Goal: Task Accomplishment & Management: Complete application form

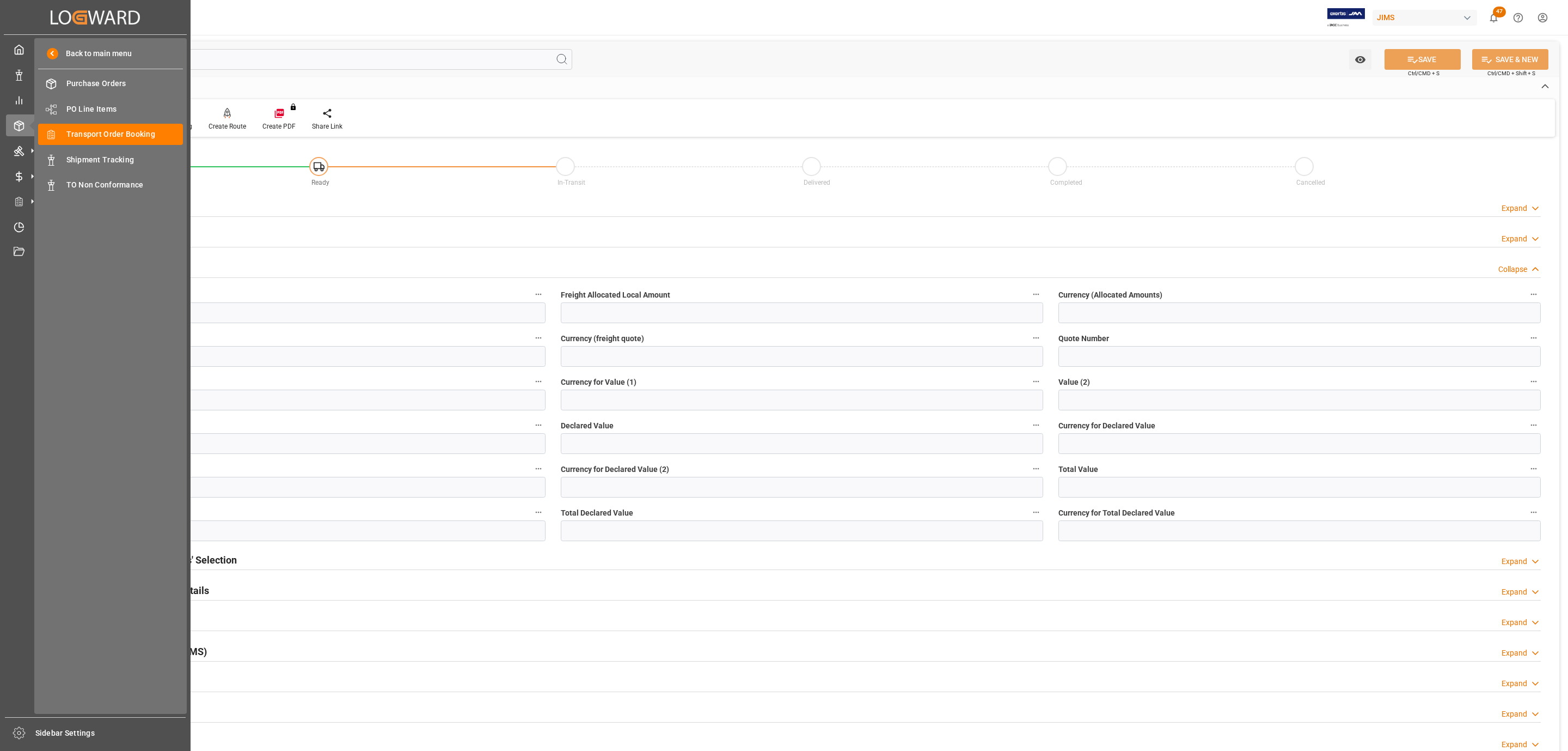
click at [138, 130] on span "Transport Order Booking" at bounding box center [125, 134] width 117 height 12
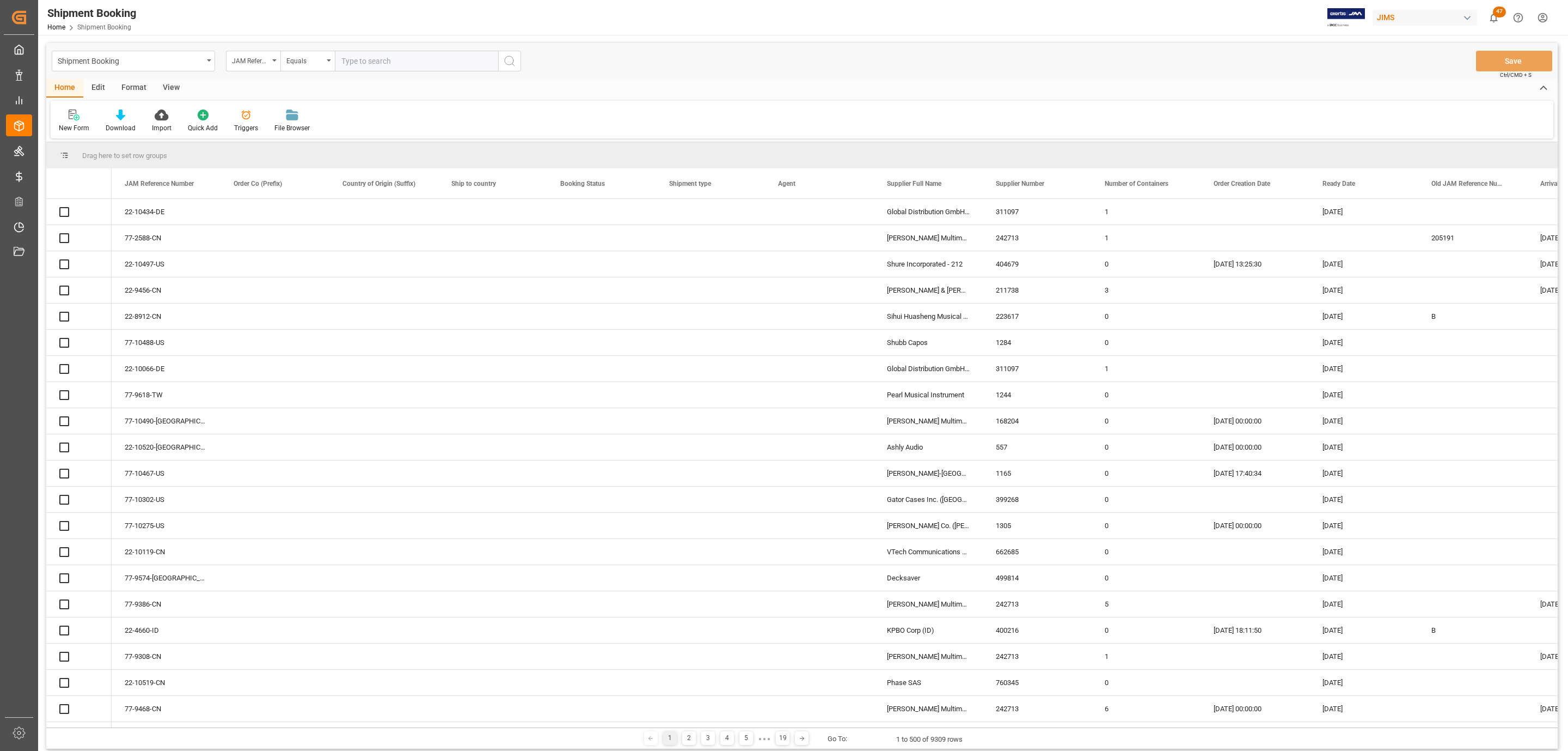
click at [74, 115] on icon at bounding box center [74, 115] width 11 height 11
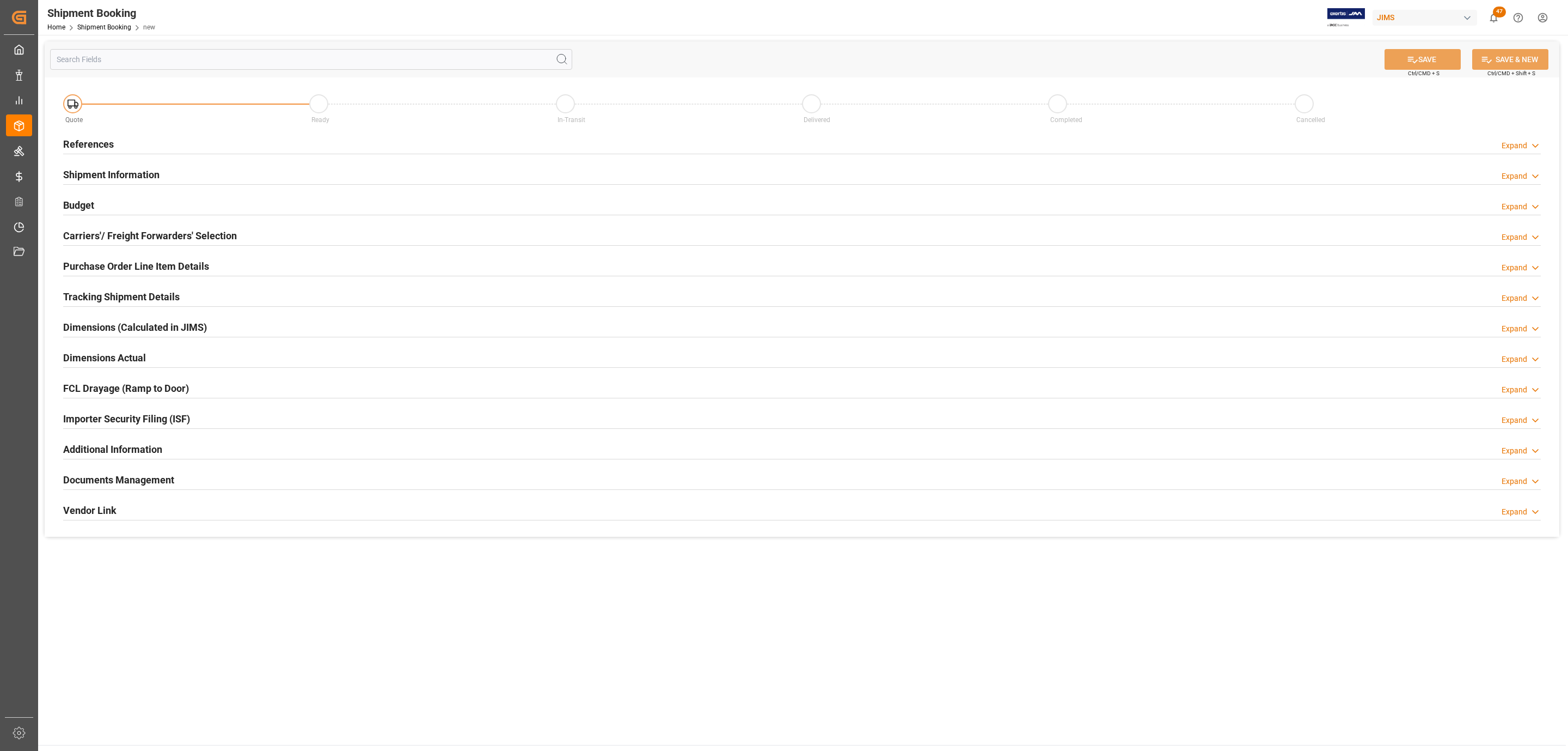
click at [90, 142] on h2 "References" at bounding box center [88, 144] width 51 height 15
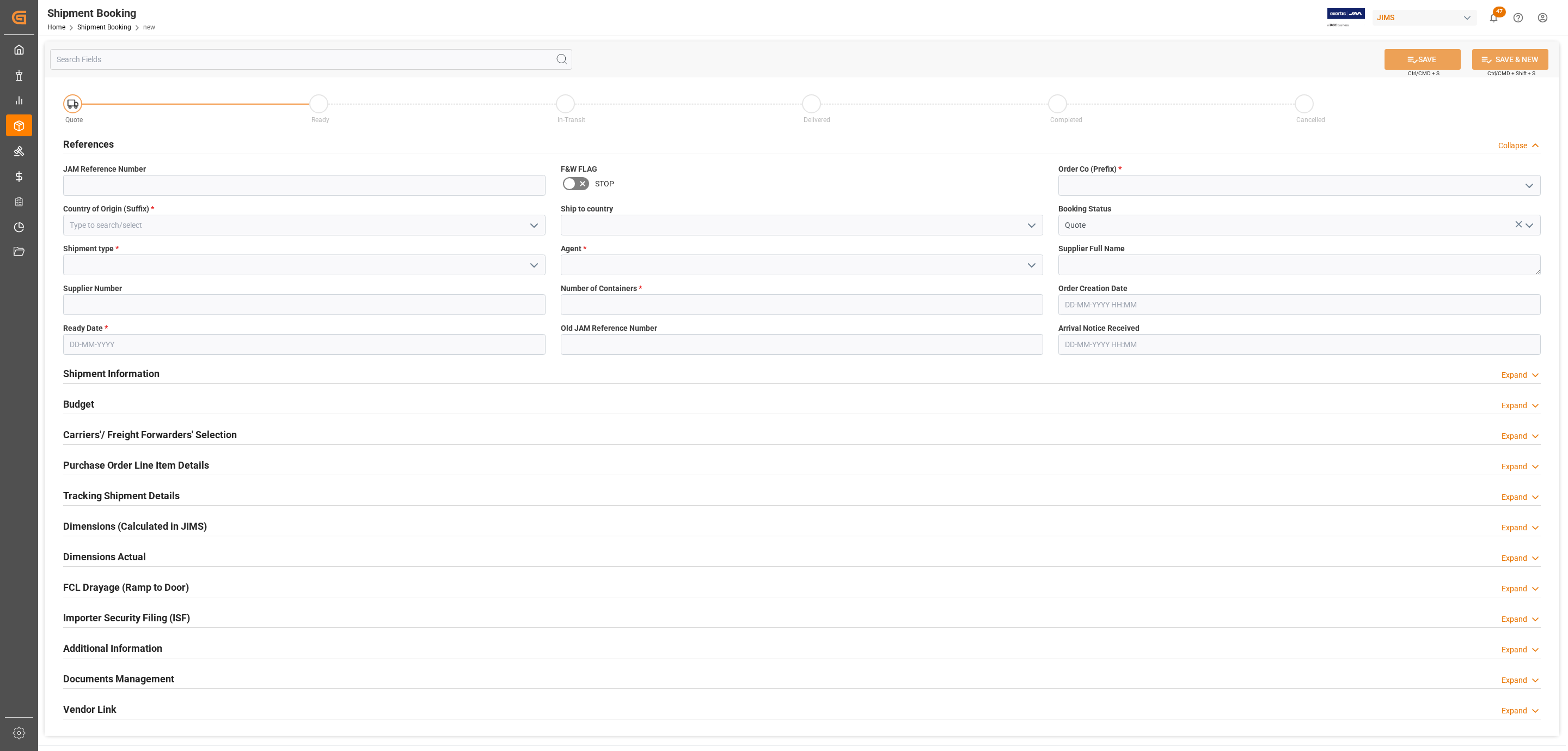
click at [1524, 188] on icon "open menu" at bounding box center [1529, 185] width 13 height 13
click at [1167, 233] on div "77" at bounding box center [1300, 234] width 481 height 24
type input "77"
click at [1082, 270] on textarea at bounding box center [1300, 265] width 482 height 21
paste textarea "SoundTube Entertainment Inc."
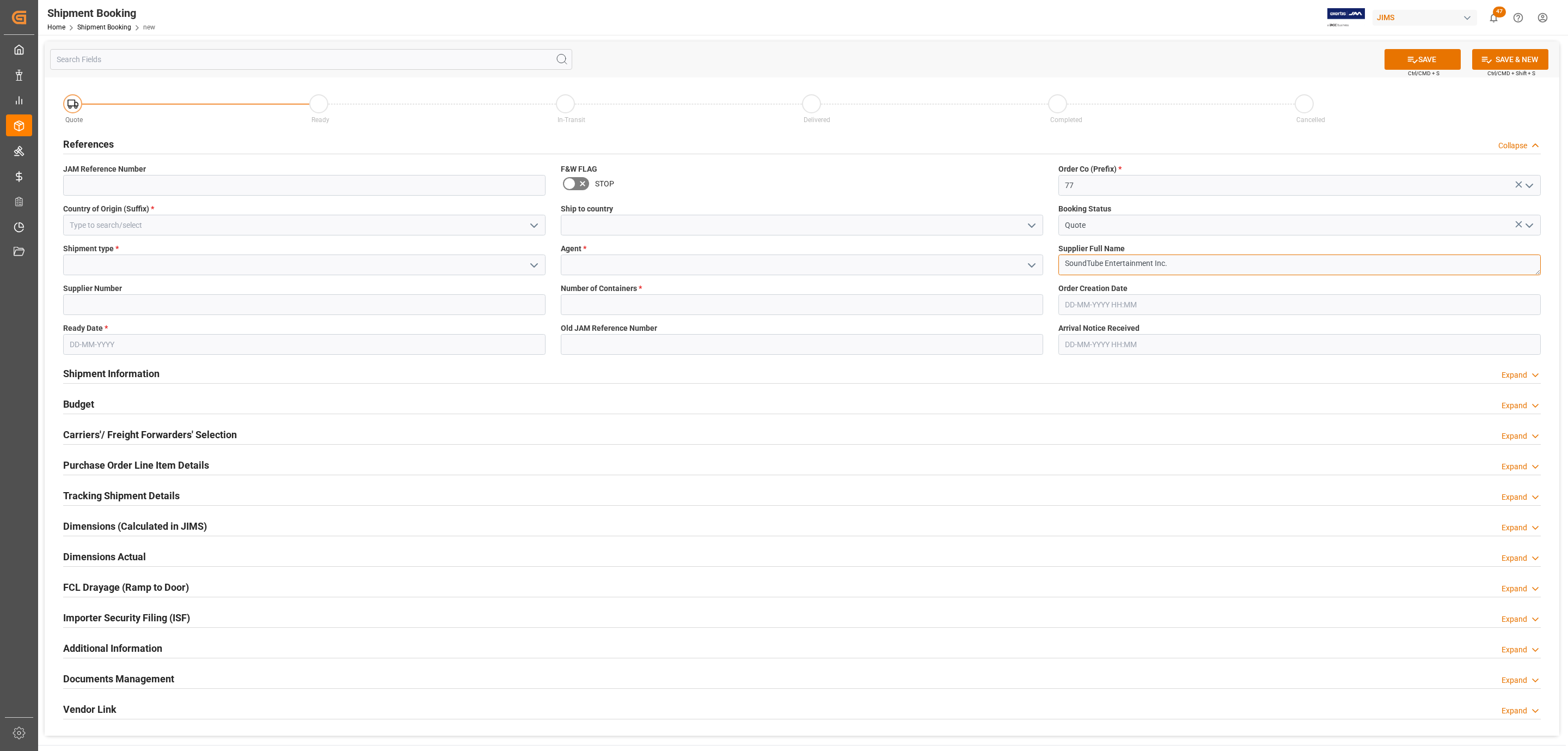
type textarea "SoundTube Entertainment Inc."
click at [1029, 221] on icon "open menu" at bounding box center [1031, 225] width 13 height 13
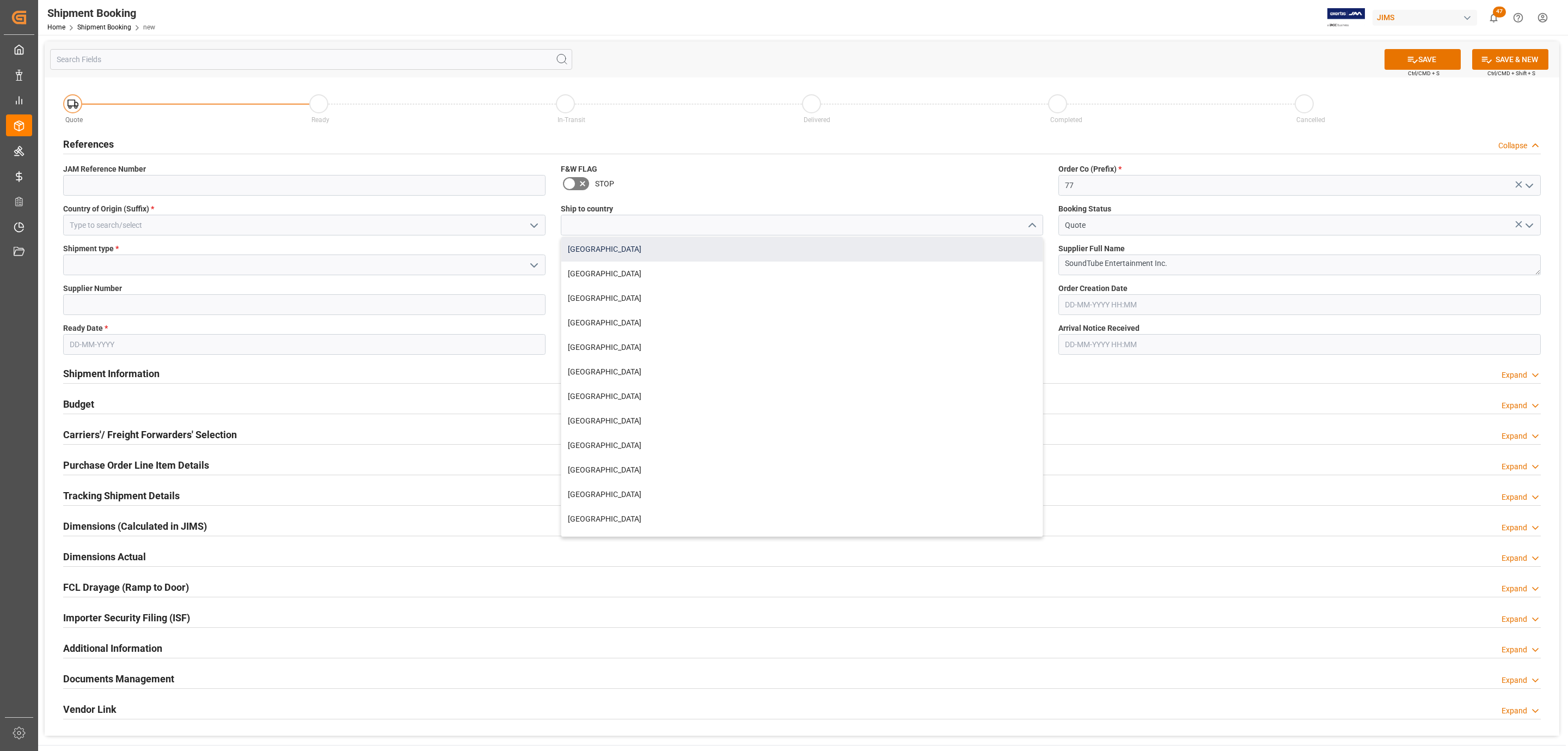
click at [681, 252] on div "[GEOGRAPHIC_DATA]" at bounding box center [802, 249] width 481 height 24
type input "[GEOGRAPHIC_DATA]"
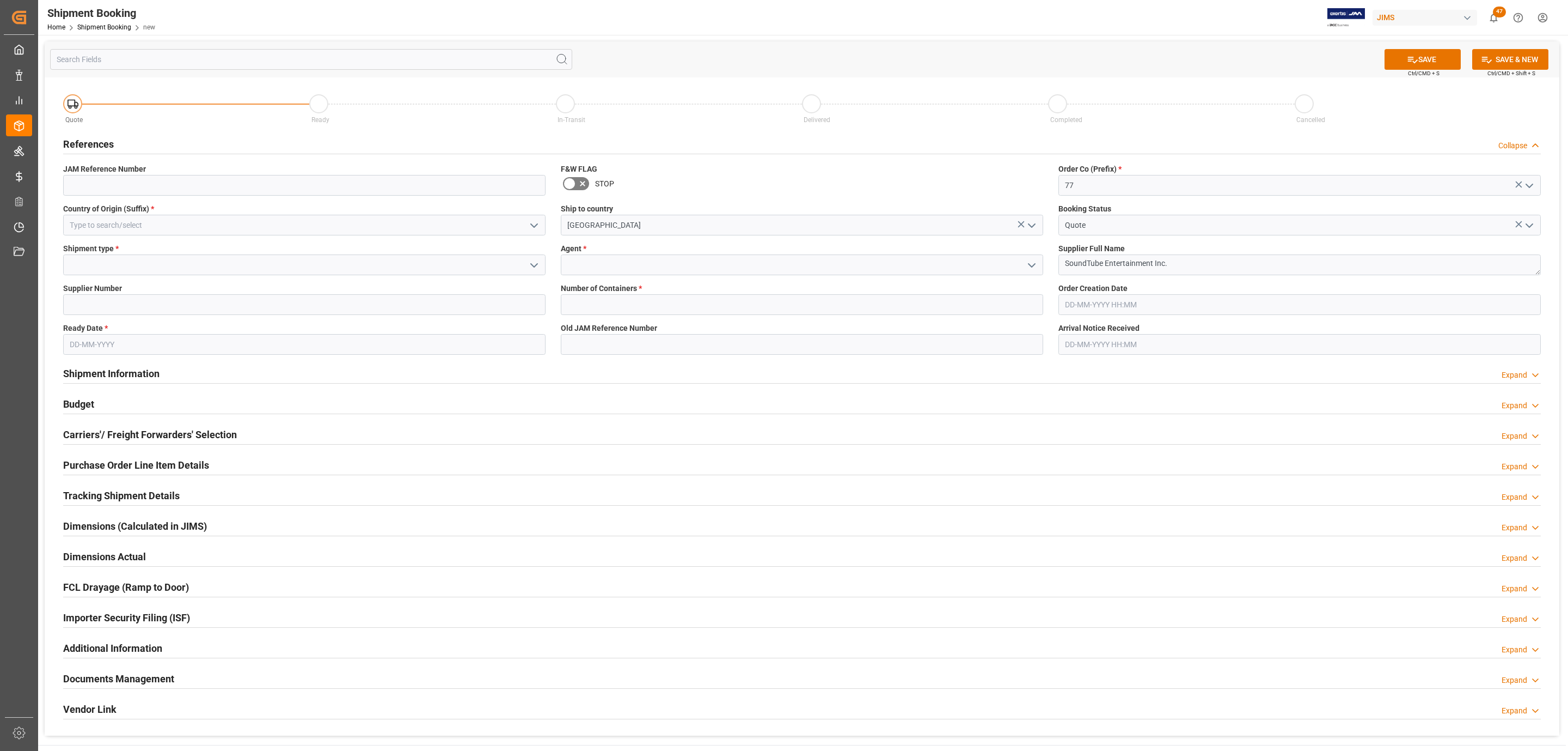
click at [1031, 261] on icon "open menu" at bounding box center [1031, 265] width 13 height 13
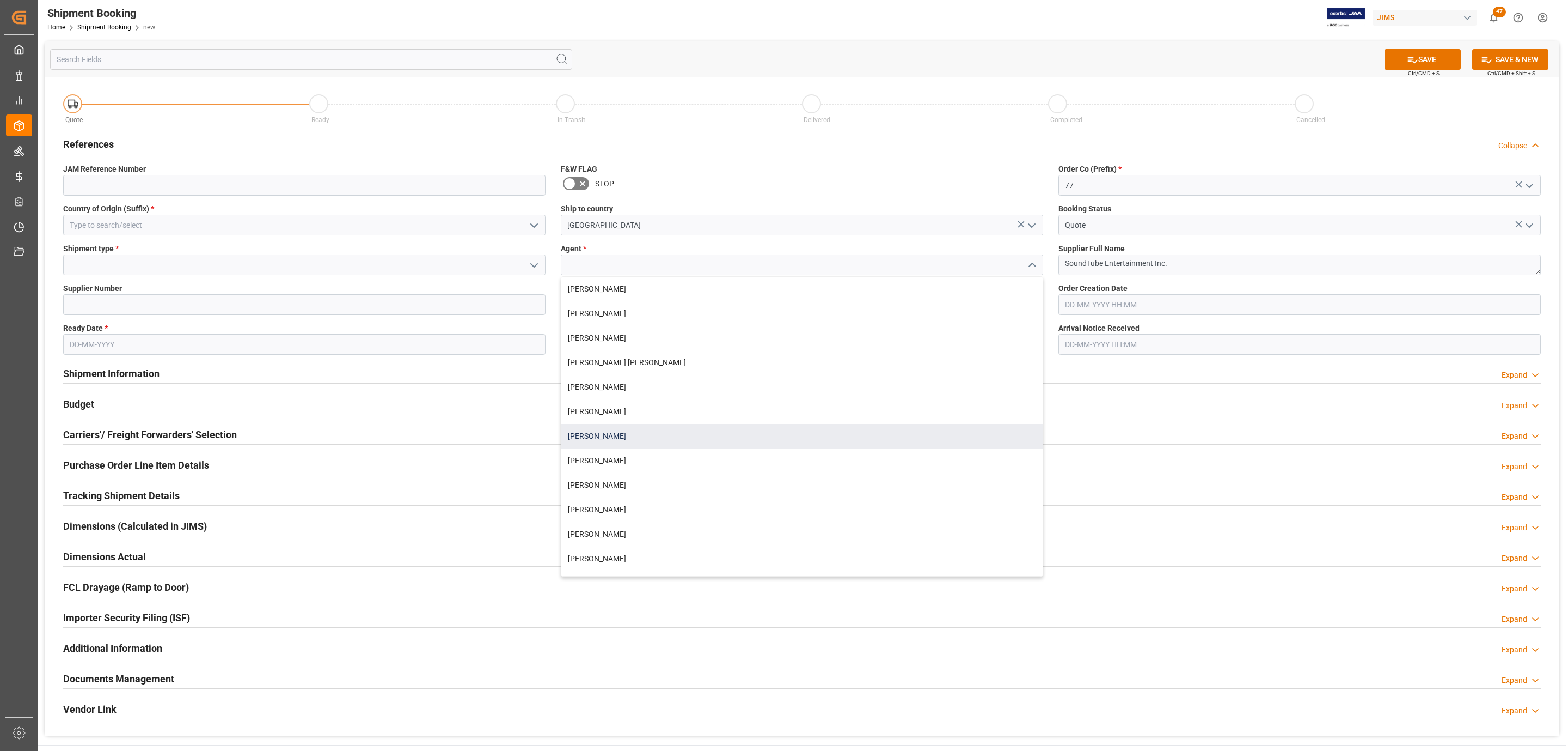
click at [622, 433] on div "[PERSON_NAME]" at bounding box center [802, 436] width 481 height 24
type input "[PERSON_NAME]"
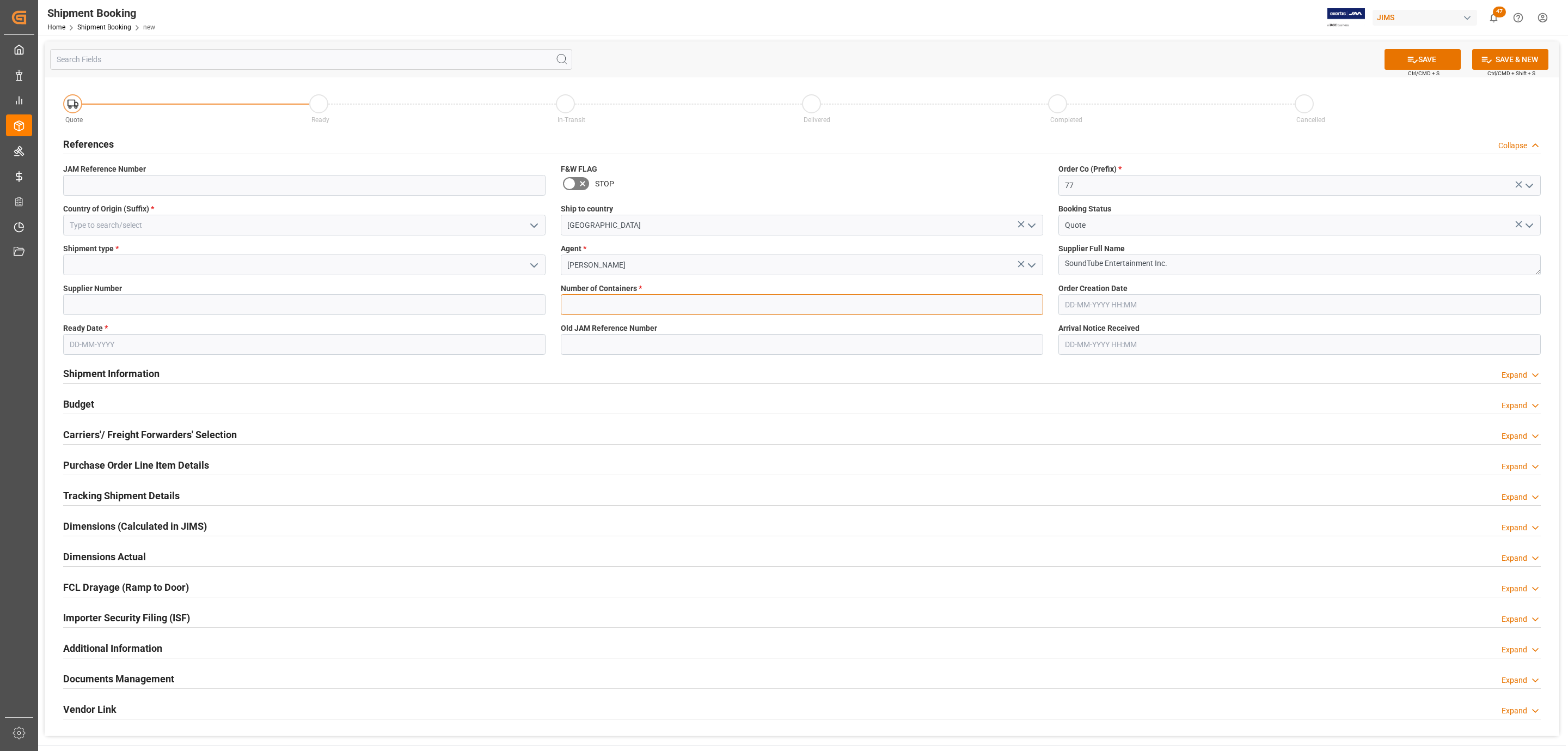
click at [613, 309] on input "text" at bounding box center [802, 305] width 482 height 21
type input "0"
click at [536, 225] on polyline "open menu" at bounding box center [534, 225] width 7 height 3
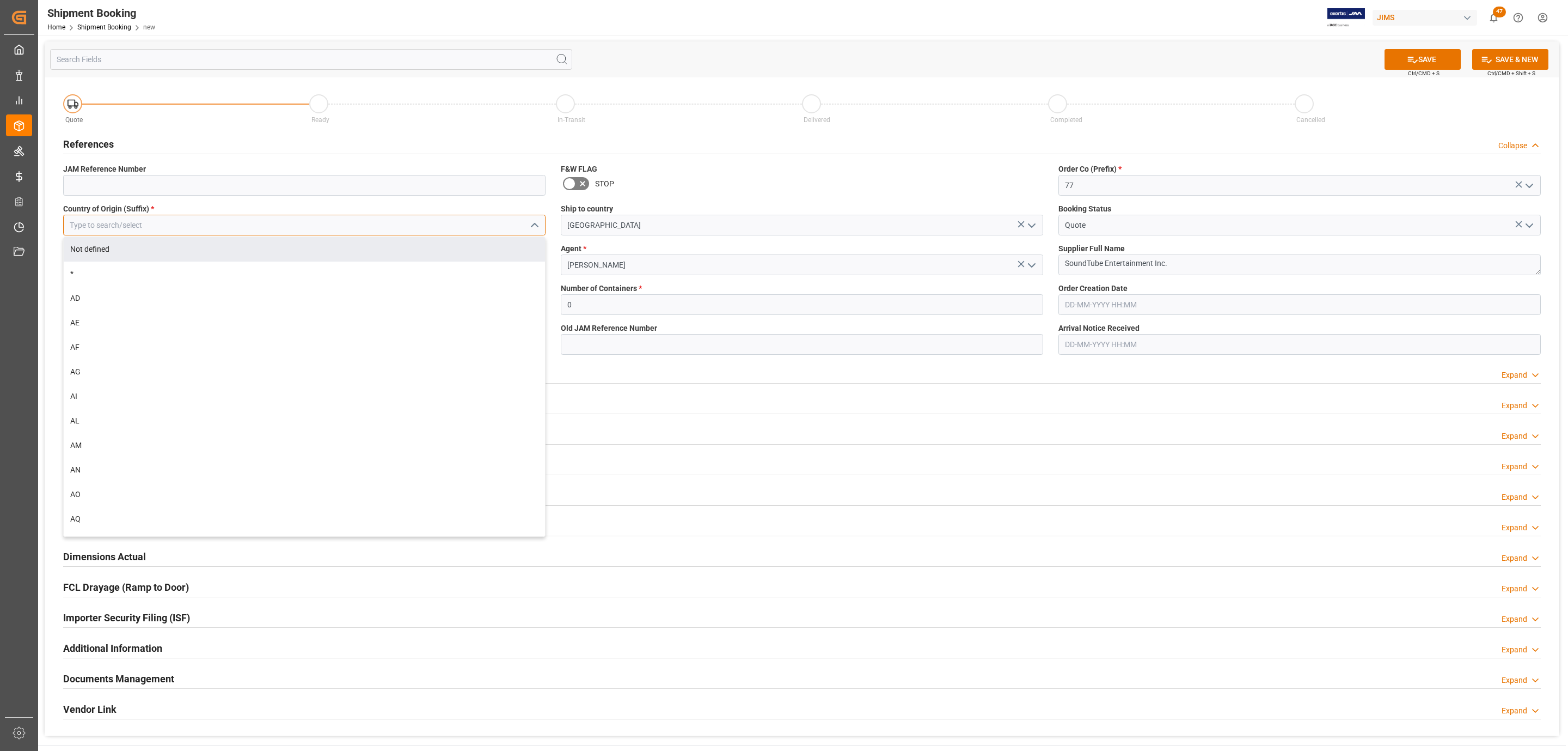
click at [122, 228] on input at bounding box center [304, 225] width 482 height 21
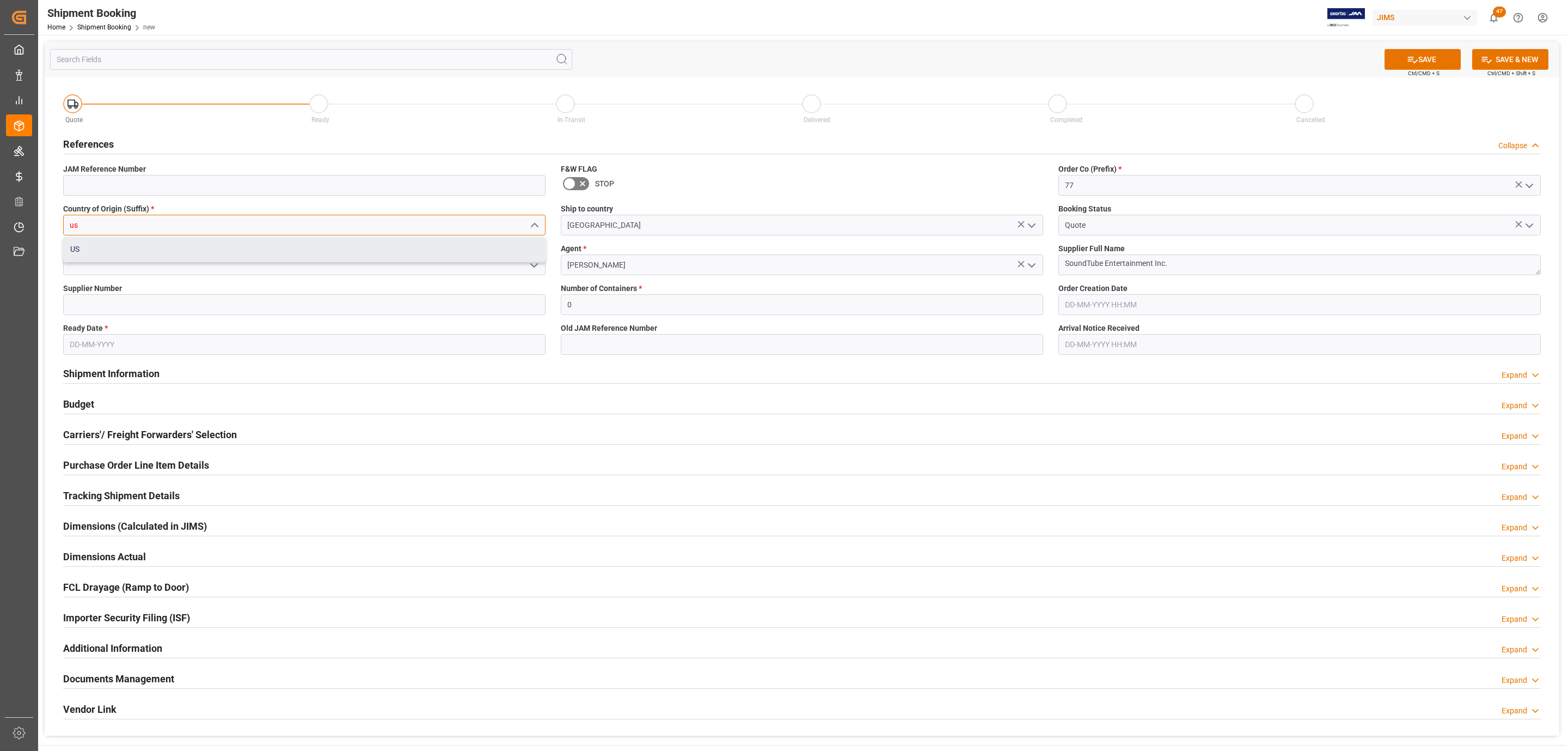
click at [92, 249] on div "US" at bounding box center [304, 249] width 481 height 24
type input "US"
click at [536, 265] on polyline "open menu" at bounding box center [534, 265] width 7 height 3
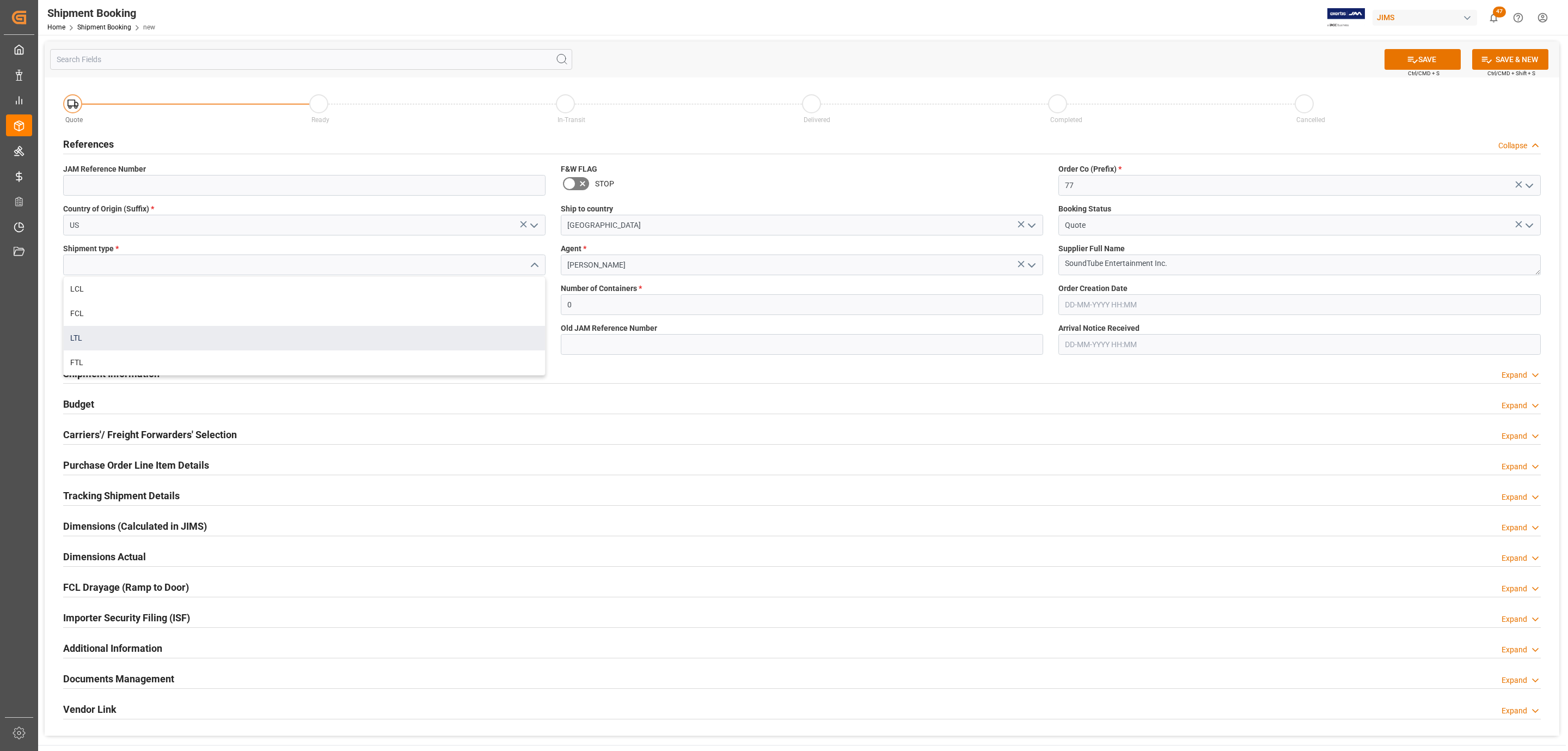
drag, startPoint x: 215, startPoint y: 288, endPoint x: 188, endPoint y: 328, distance: 48.3
click at [188, 328] on div "LCL FCL LTL FTL" at bounding box center [304, 325] width 481 height 98
click at [188, 328] on div "LTL" at bounding box center [304, 338] width 481 height 24
type input "LTL"
click at [198, 299] on input at bounding box center [304, 305] width 482 height 21
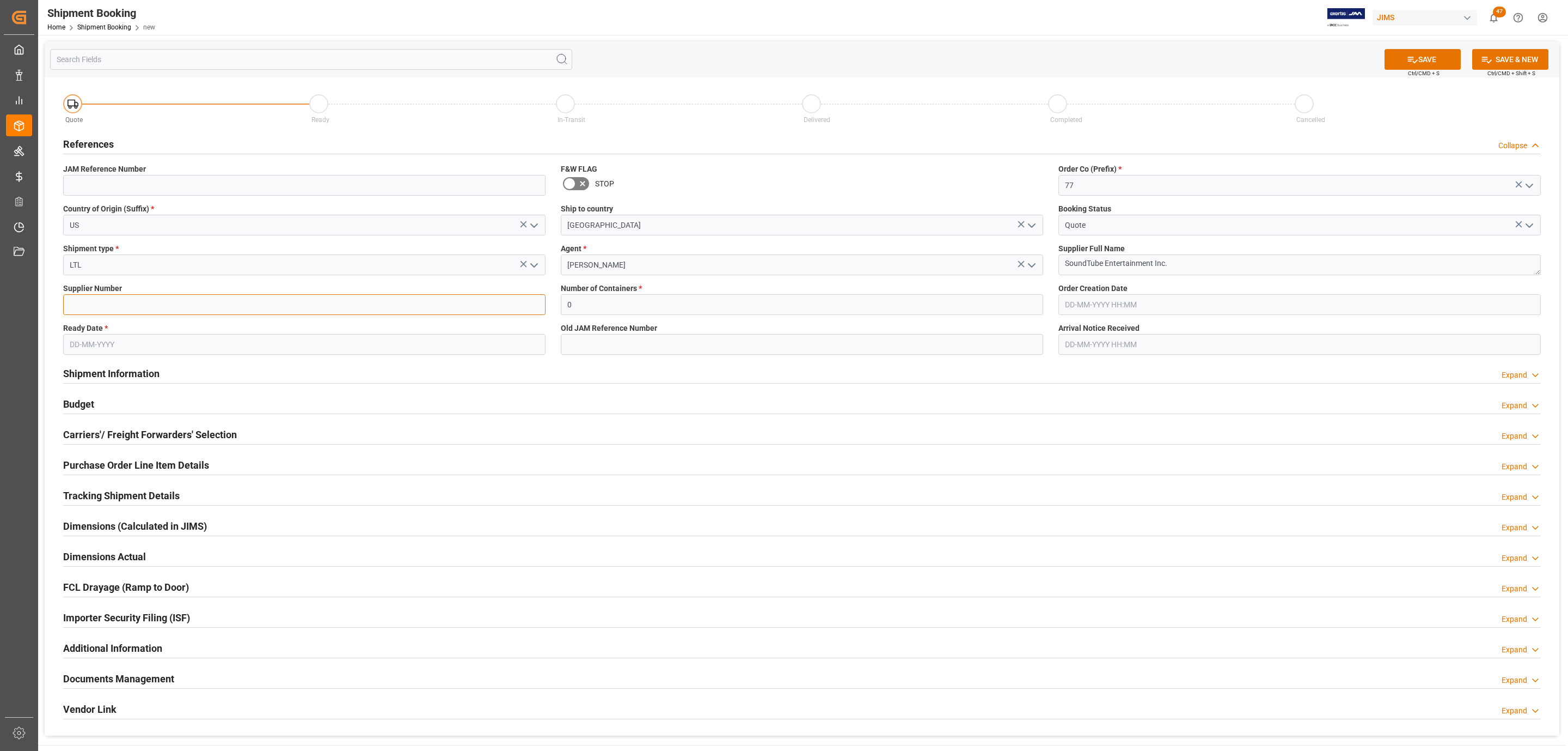
paste input "304611"
type input "304611"
click at [121, 338] on input "text" at bounding box center [304, 344] width 482 height 21
click at [92, 394] on div "Tu" at bounding box center [99, 387] width 13 height 13
click at [144, 454] on span "14" at bounding box center [141, 453] width 7 height 8
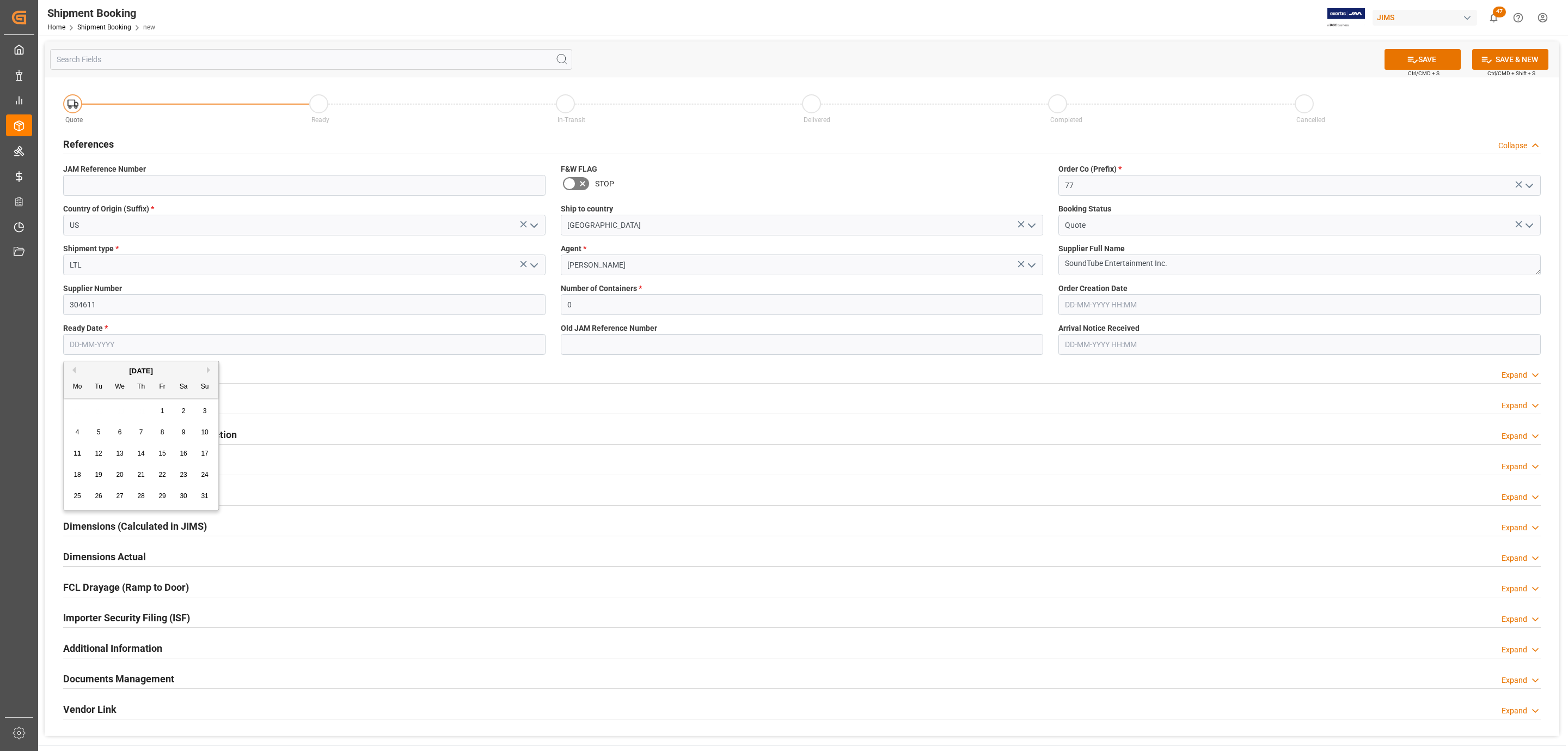
type input "[DATE]"
click at [1431, 53] on button "SAVE" at bounding box center [1423, 59] width 76 height 21
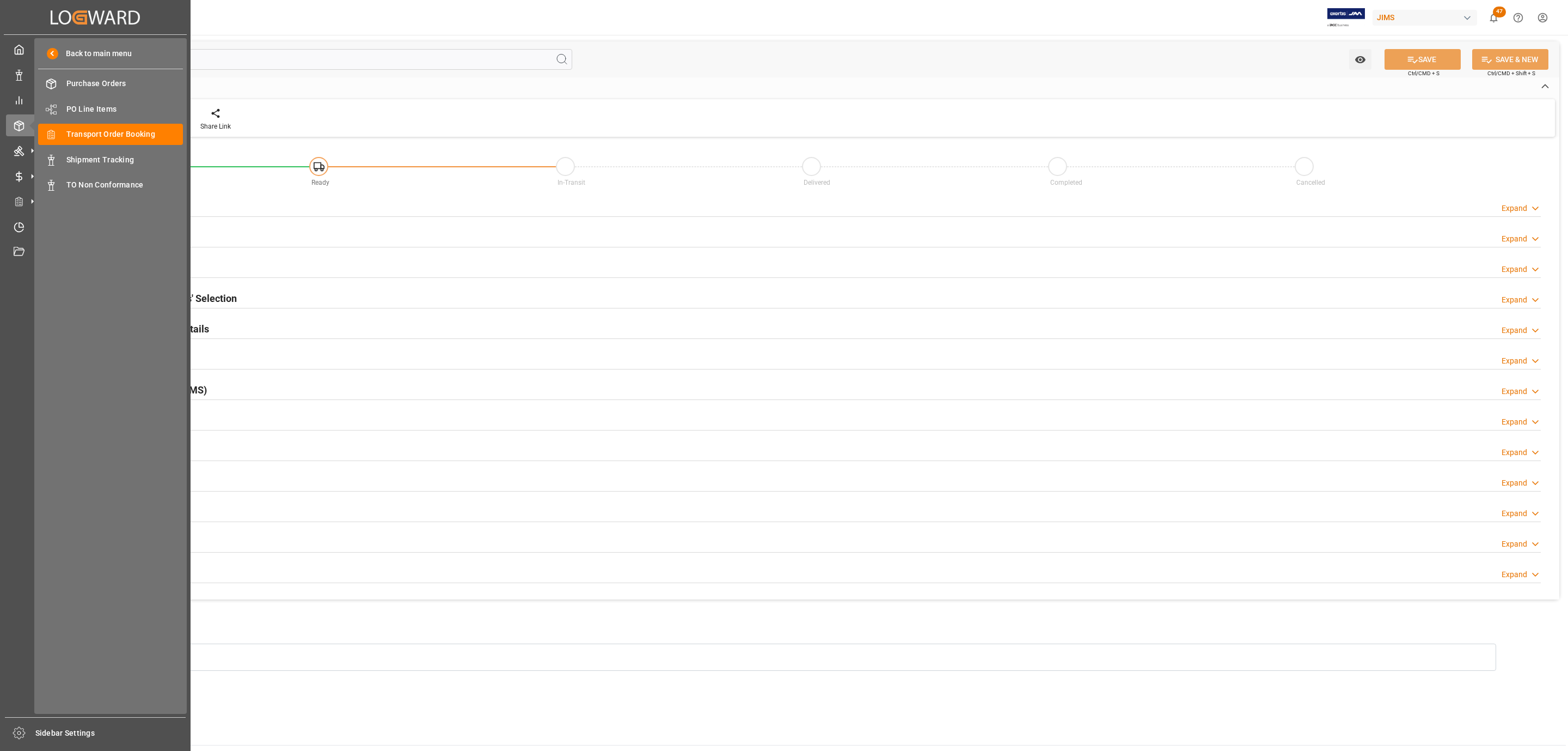
type input "0"
type input "[DATE]"
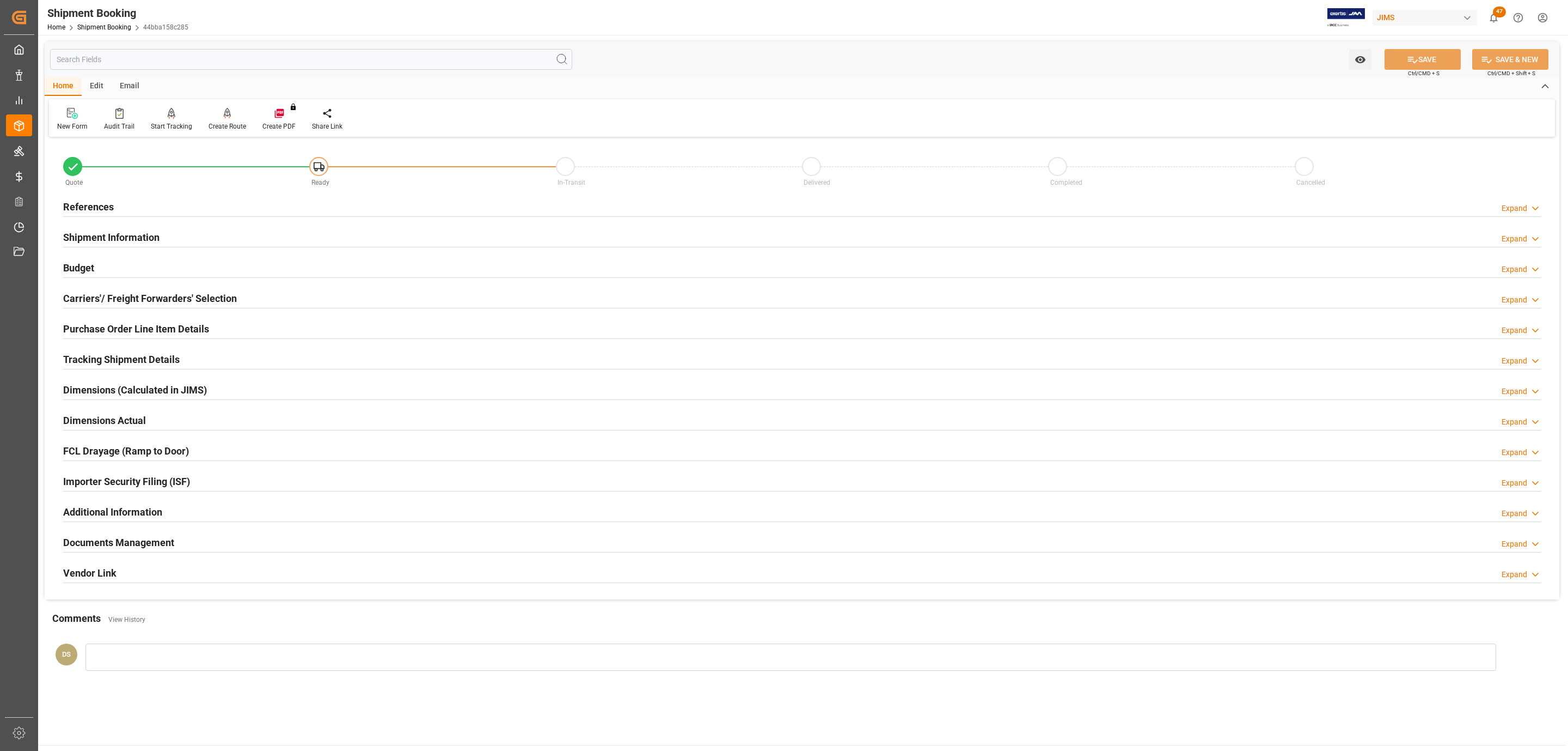
click at [108, 198] on div "References" at bounding box center [88, 206] width 51 height 21
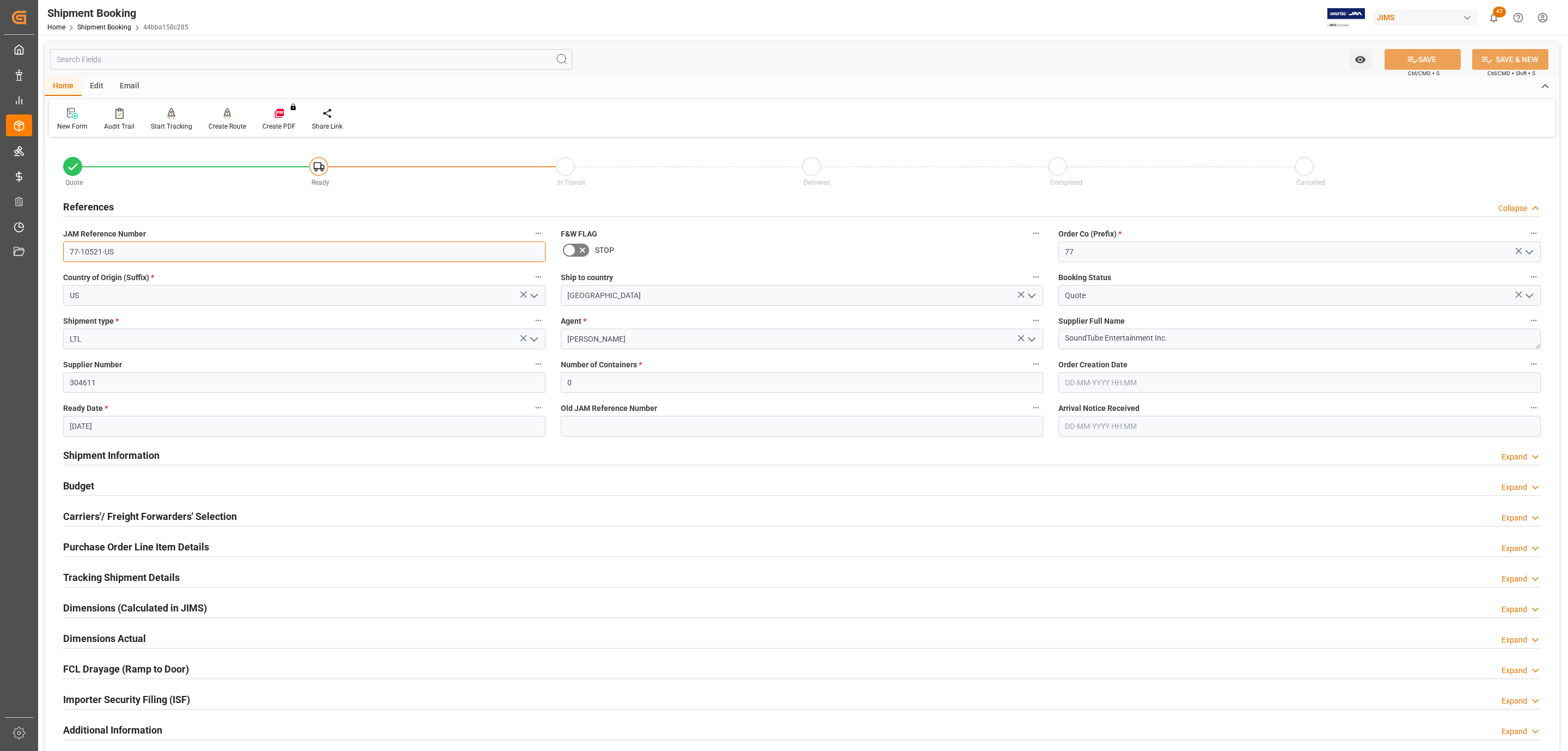
click at [121, 258] on input "77-10521-US" at bounding box center [304, 252] width 482 height 21
